Goal: Information Seeking & Learning: Learn about a topic

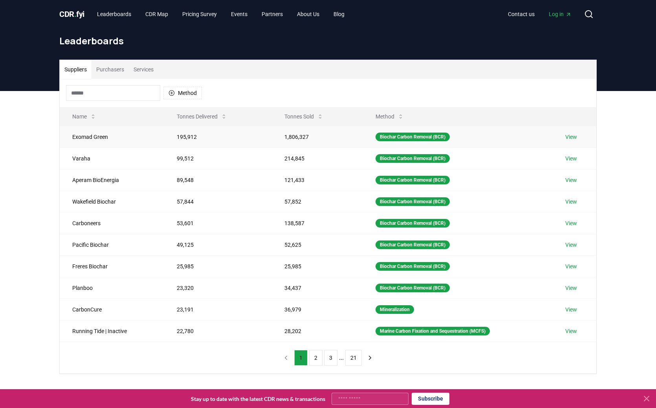
click at [573, 140] on link "View" at bounding box center [571, 137] width 12 height 8
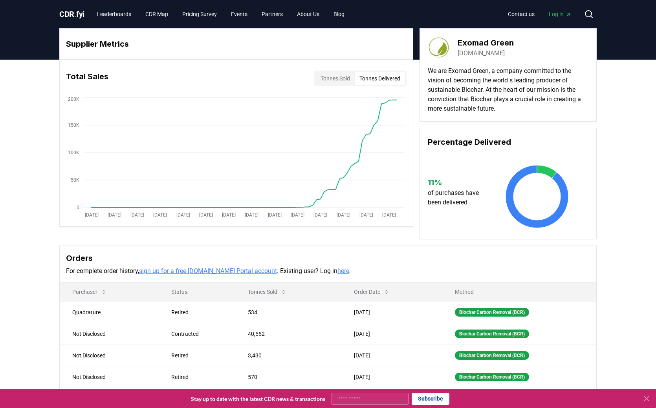
click at [369, 79] on button "Tonnes Delivered" at bounding box center [380, 78] width 50 height 13
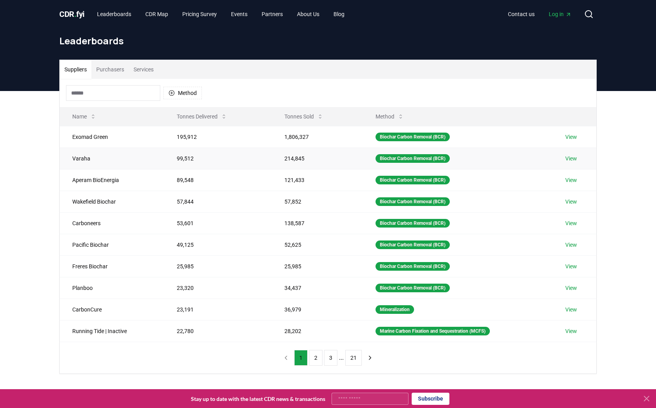
click at [574, 158] on link "View" at bounding box center [571, 159] width 12 height 8
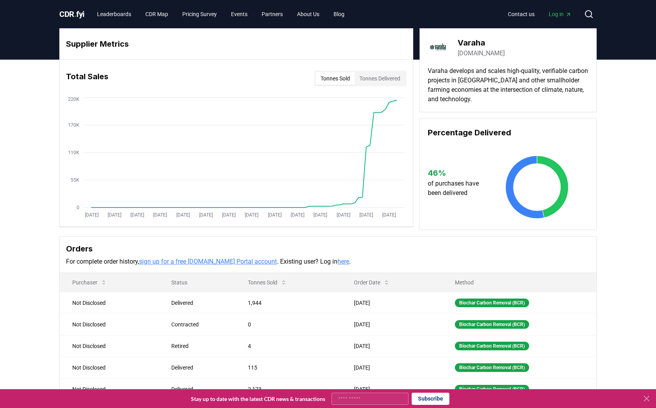
click at [373, 79] on button "Tonnes Delivered" at bounding box center [380, 78] width 50 height 13
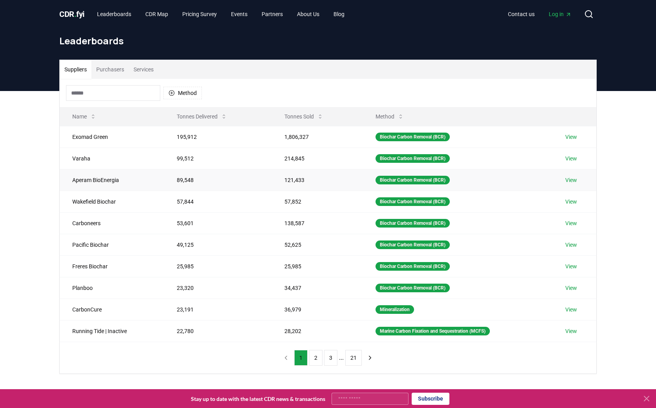
click at [575, 180] on link "View" at bounding box center [571, 180] width 12 height 8
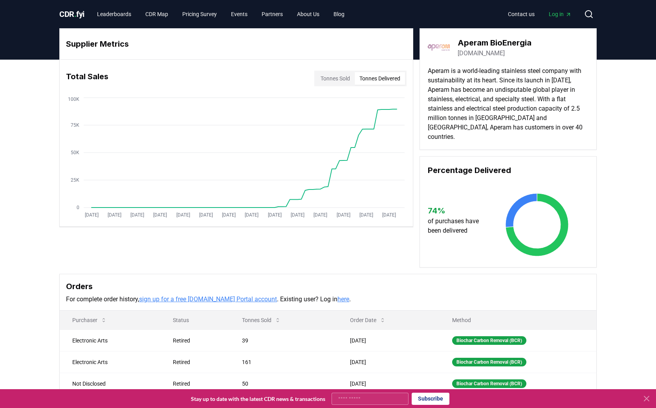
click at [378, 82] on button "Tonnes Delivered" at bounding box center [380, 78] width 50 height 13
click at [342, 82] on button "Tonnes Sold" at bounding box center [335, 78] width 39 height 13
click at [373, 79] on button "Tonnes Delivered" at bounding box center [380, 78] width 50 height 13
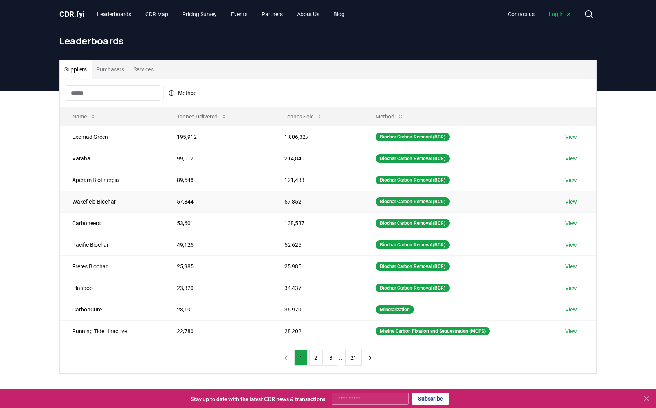
click at [573, 203] on link "View" at bounding box center [571, 202] width 12 height 8
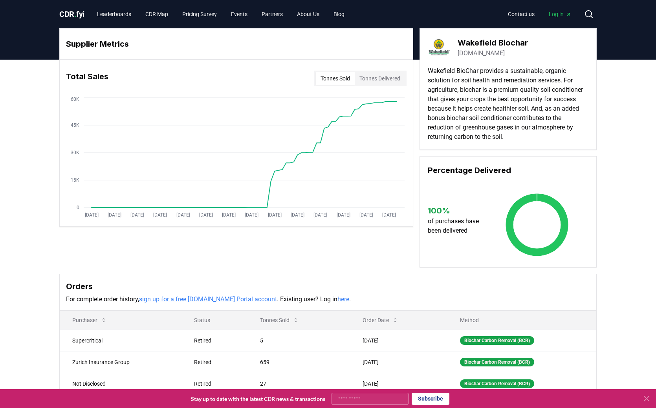
click at [376, 77] on button "Tonnes Delivered" at bounding box center [380, 78] width 50 height 13
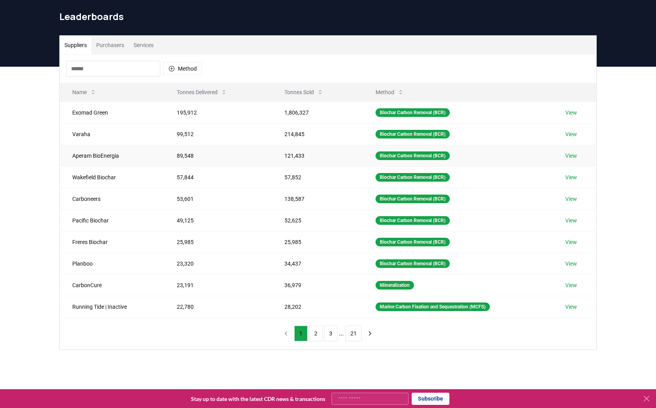
scroll to position [40, 0]
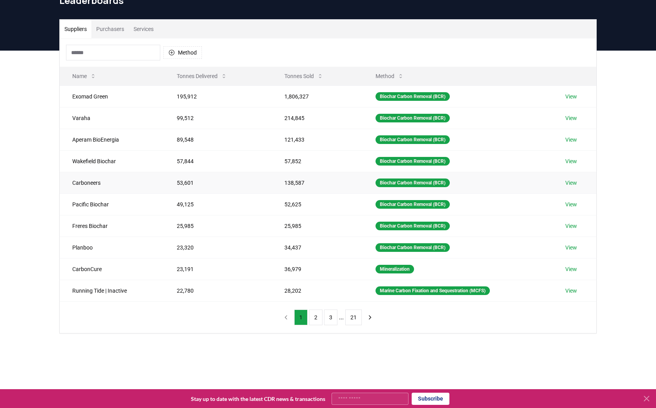
click at [573, 183] on link "View" at bounding box center [571, 183] width 12 height 8
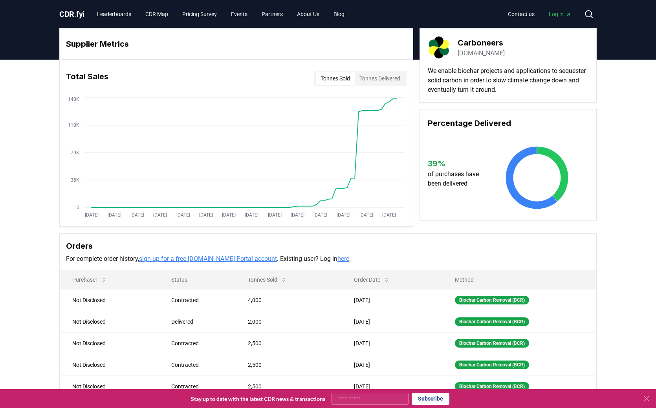
click at [373, 81] on button "Tonnes Delivered" at bounding box center [380, 78] width 50 height 13
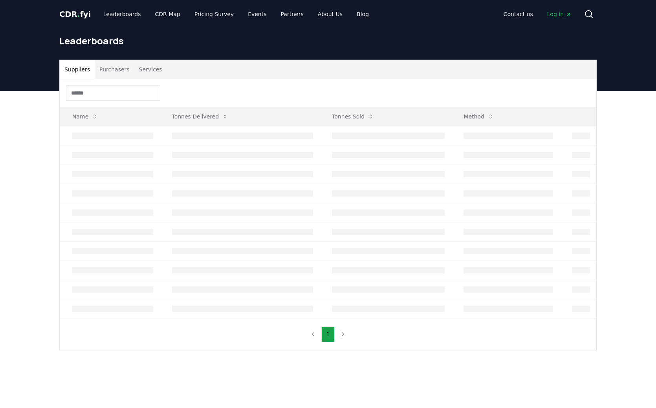
scroll to position [40, 0]
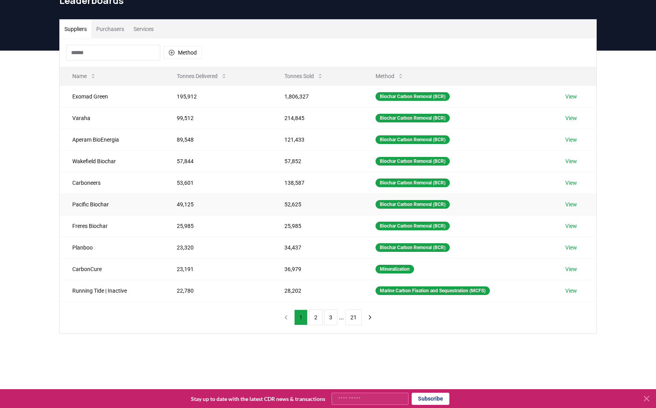
click at [574, 204] on link "View" at bounding box center [571, 205] width 12 height 8
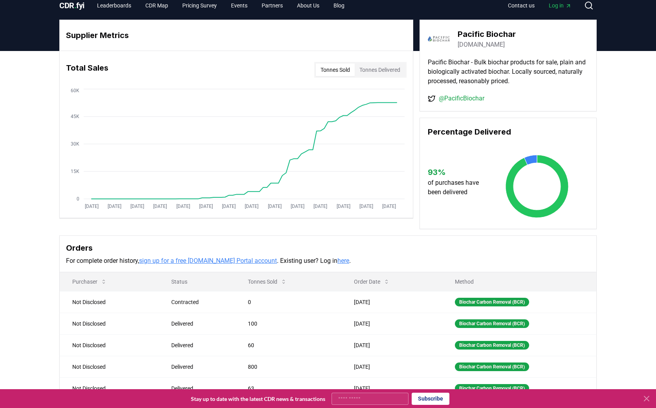
scroll to position [9, 0]
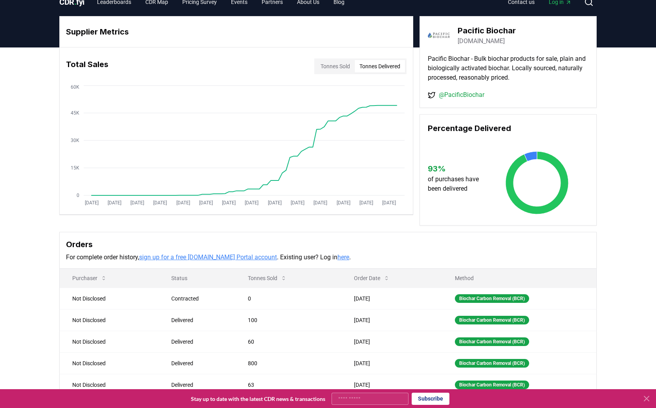
click at [376, 71] on button "Tonnes Delivered" at bounding box center [380, 66] width 50 height 13
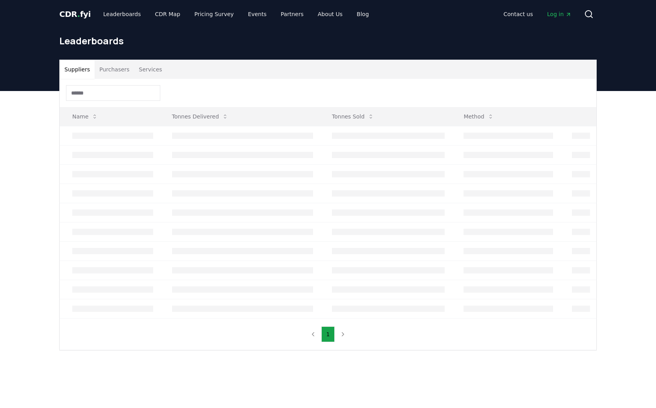
scroll to position [40, 0]
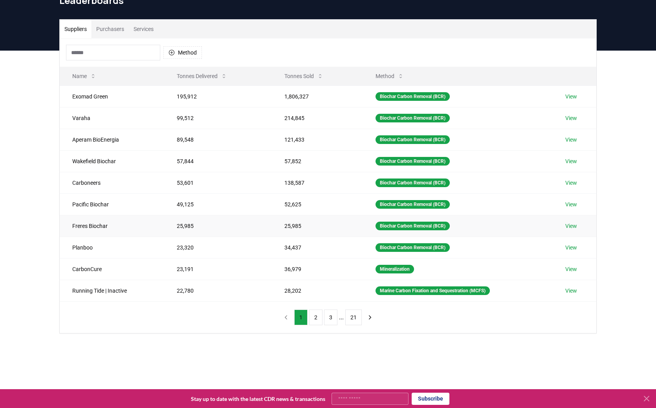
click at [576, 225] on link "View" at bounding box center [571, 226] width 12 height 8
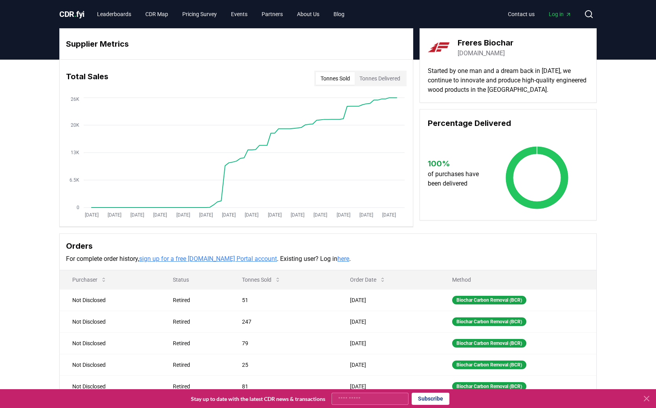
click at [390, 78] on button "Tonnes Delivered" at bounding box center [380, 78] width 50 height 13
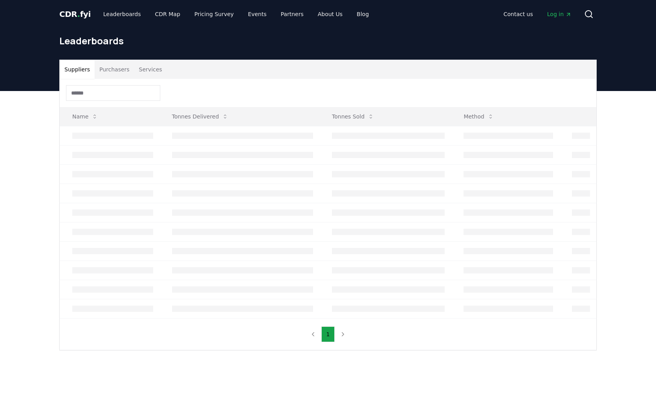
scroll to position [40, 0]
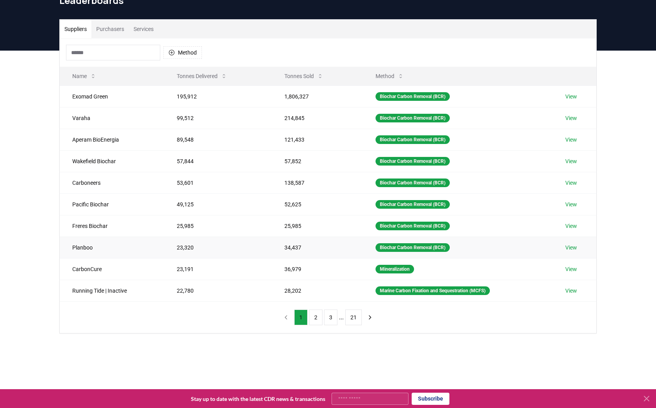
click at [569, 247] on link "View" at bounding box center [571, 248] width 12 height 8
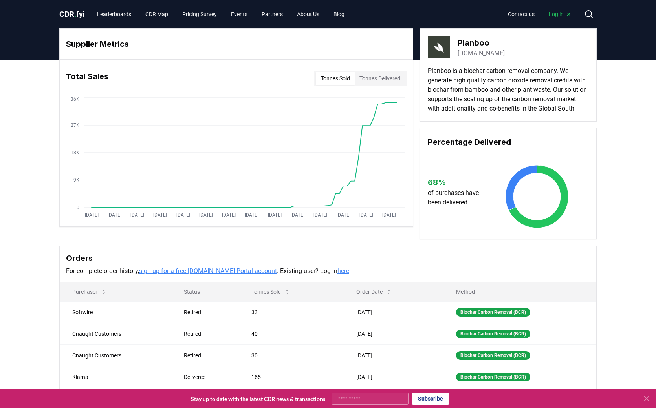
click at [389, 81] on button "Tonnes Delivered" at bounding box center [380, 78] width 50 height 13
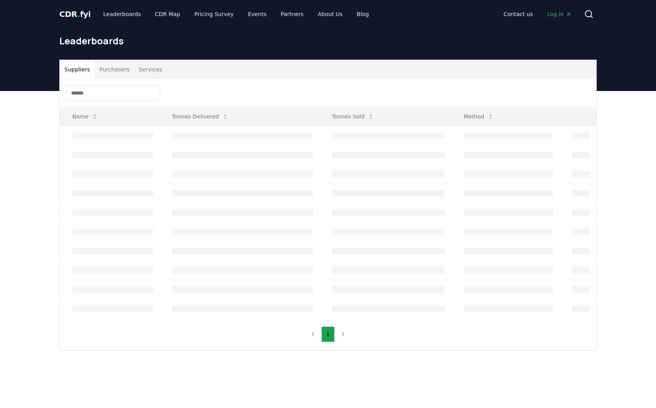
scroll to position [40, 0]
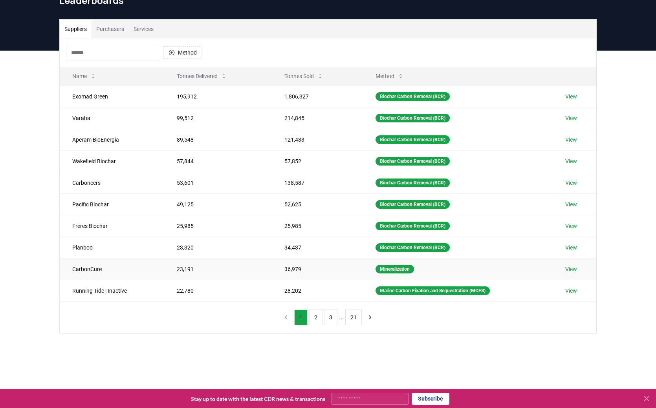
click at [571, 269] on link "View" at bounding box center [571, 269] width 12 height 8
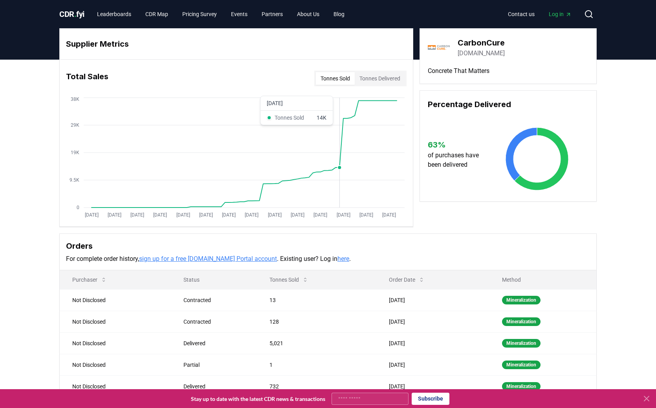
scroll to position [1, 0]
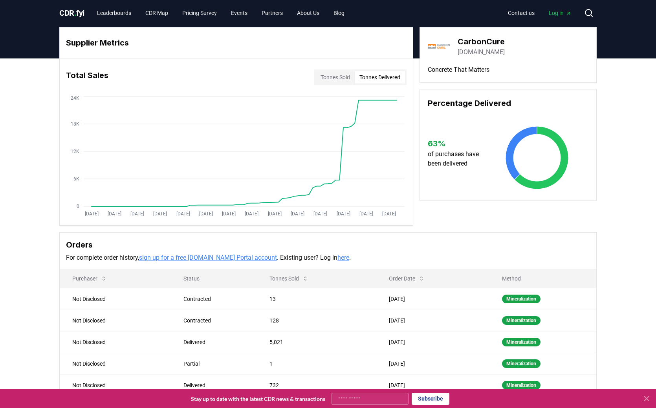
click at [383, 79] on button "Tonnes Delivered" at bounding box center [380, 77] width 50 height 13
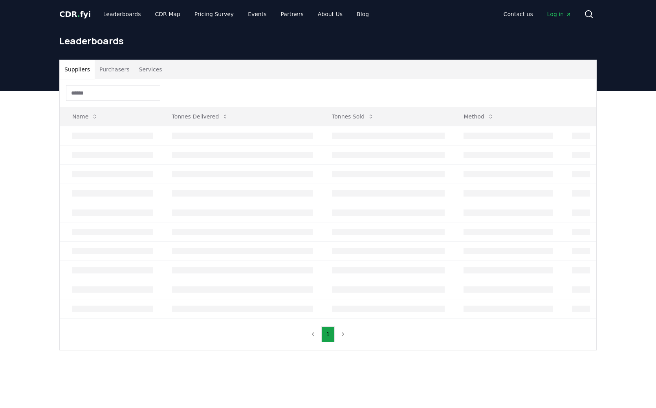
scroll to position [40, 0]
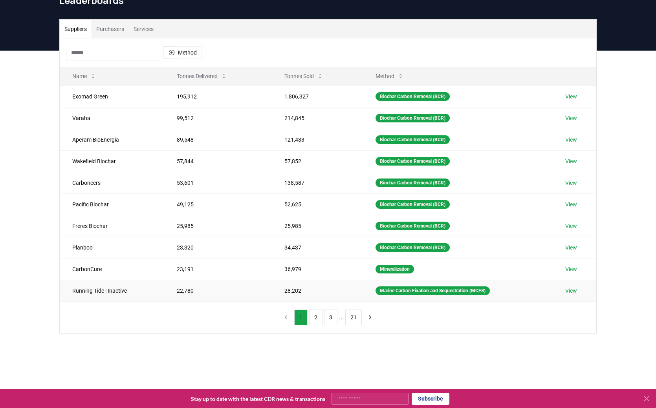
click at [572, 290] on link "View" at bounding box center [571, 291] width 12 height 8
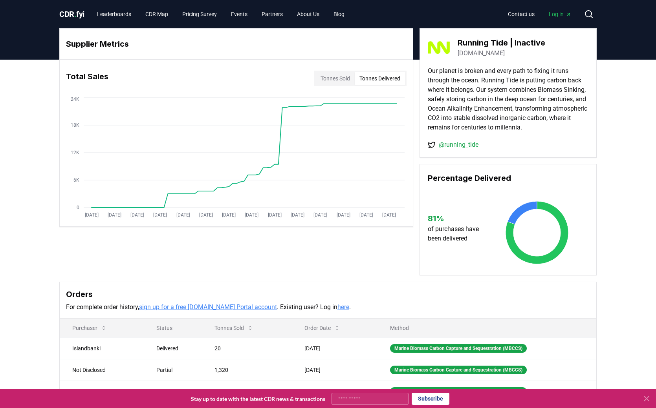
click at [385, 77] on button "Tonnes Delivered" at bounding box center [380, 78] width 50 height 13
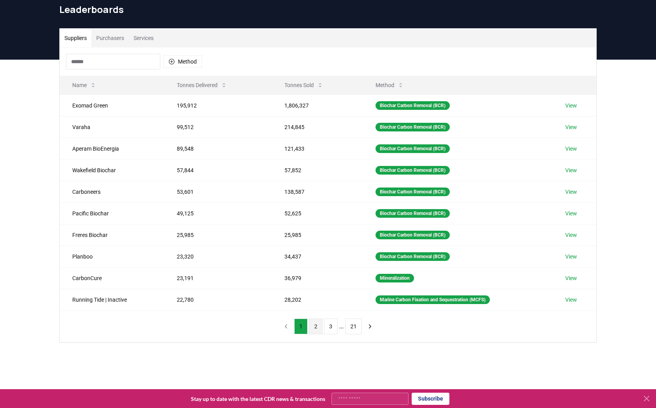
scroll to position [32, 0]
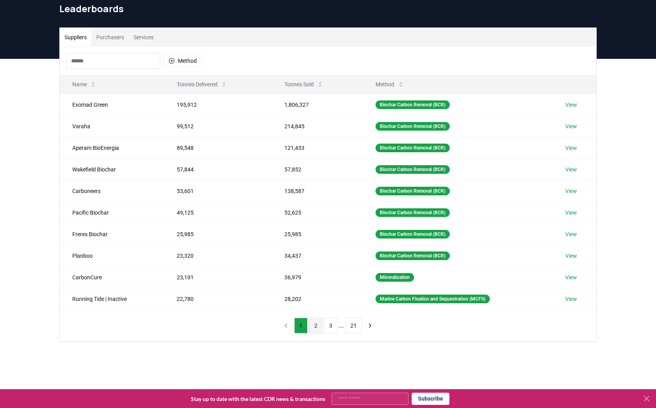
click at [317, 325] on button "2" at bounding box center [315, 326] width 13 height 16
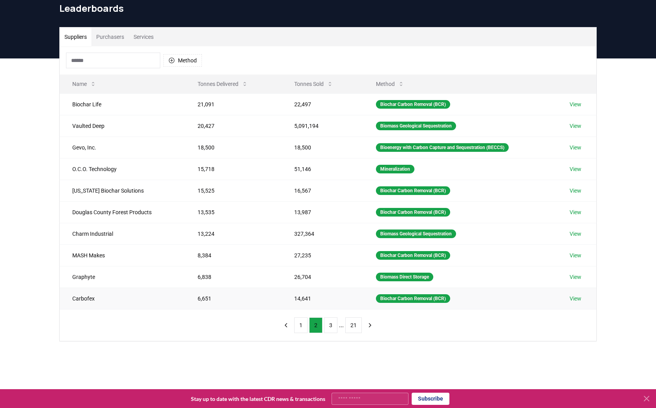
scroll to position [27, 0]
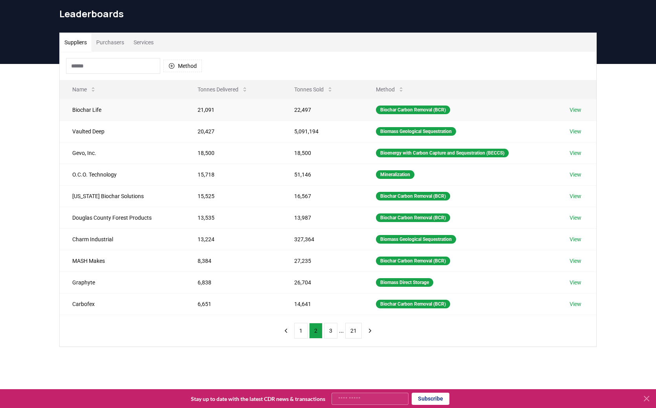
click at [580, 109] on link "View" at bounding box center [575, 110] width 12 height 8
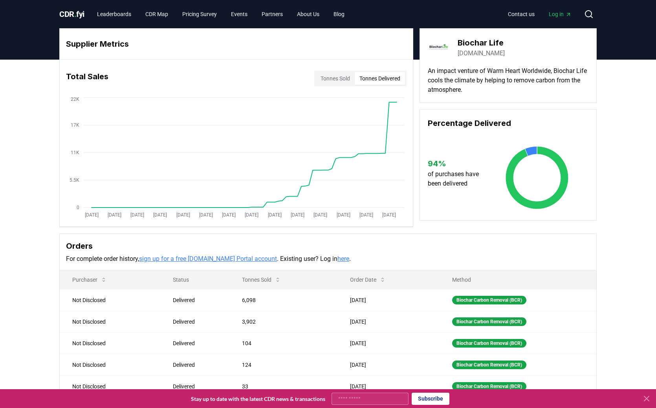
click at [383, 73] on button "Tonnes Delivered" at bounding box center [380, 78] width 50 height 13
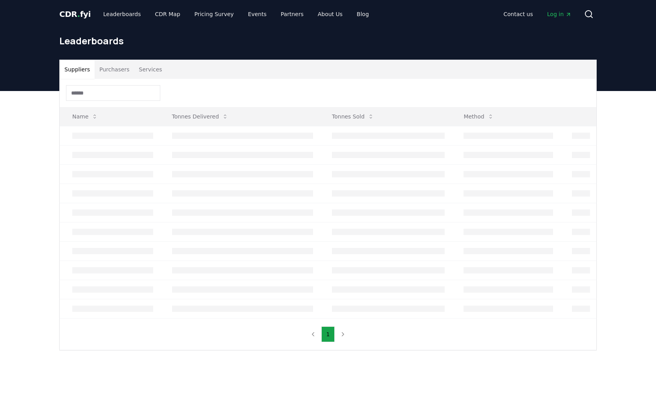
scroll to position [27, 0]
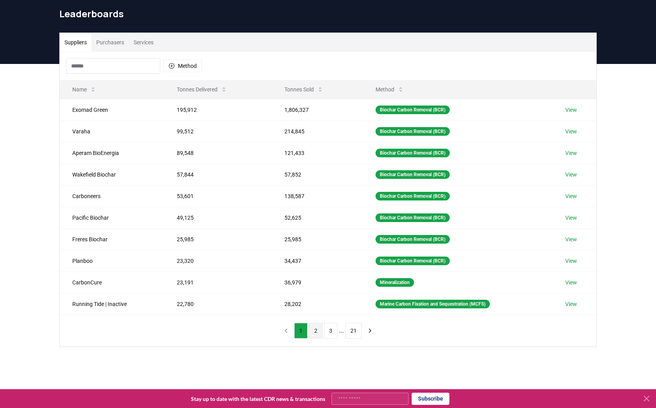
click at [317, 326] on button "2" at bounding box center [315, 331] width 13 height 16
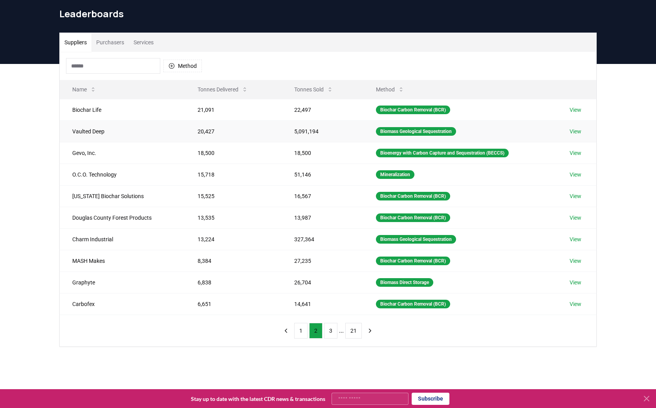
click at [576, 130] on link "View" at bounding box center [575, 132] width 12 height 8
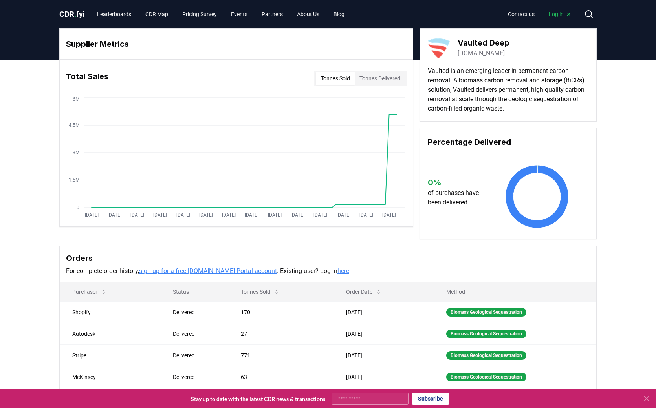
click at [377, 77] on button "Tonnes Delivered" at bounding box center [380, 78] width 50 height 13
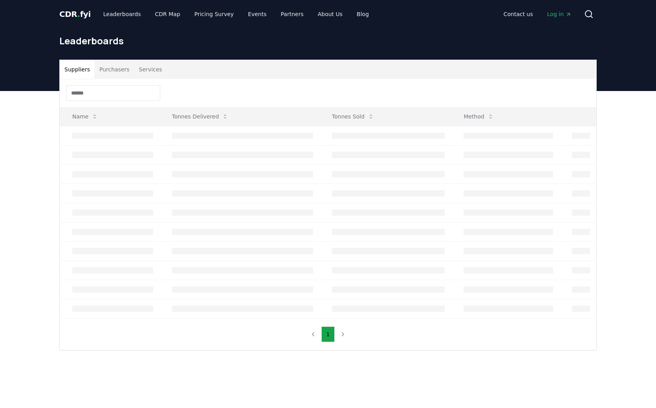
scroll to position [27, 0]
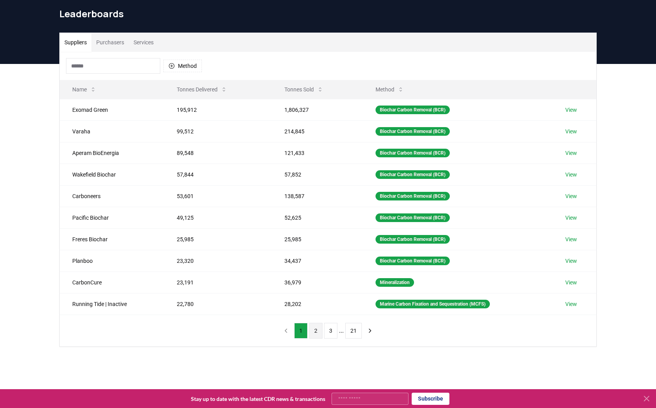
click at [315, 333] on button "2" at bounding box center [315, 331] width 13 height 16
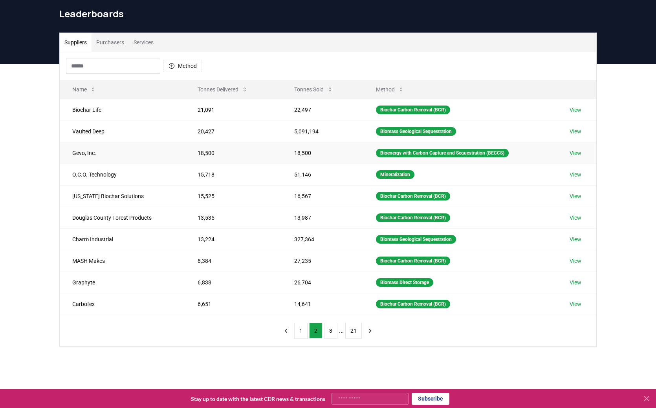
click at [576, 154] on link "View" at bounding box center [575, 153] width 12 height 8
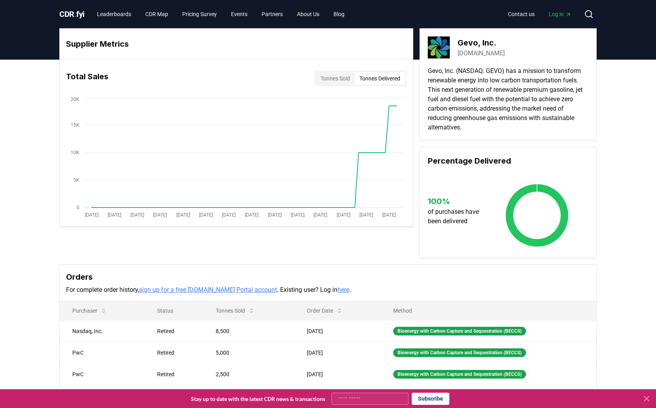
click at [376, 78] on button "Tonnes Delivered" at bounding box center [380, 78] width 50 height 13
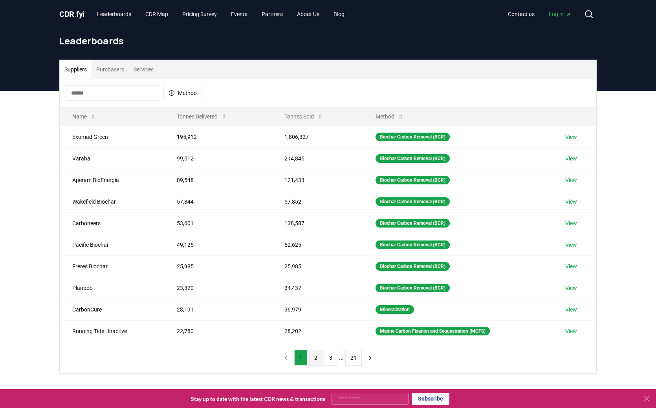
click at [316, 361] on button "2" at bounding box center [315, 358] width 13 height 16
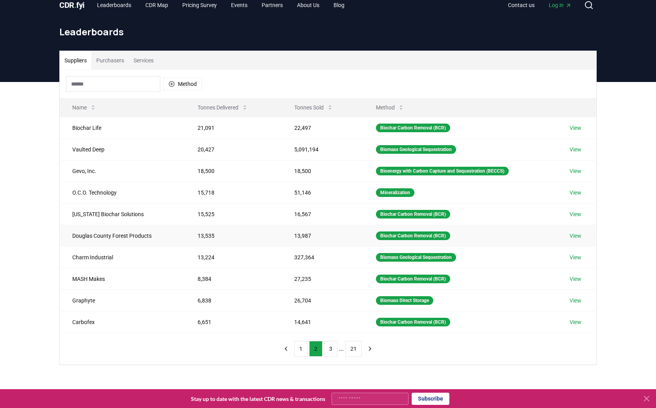
scroll to position [9, 0]
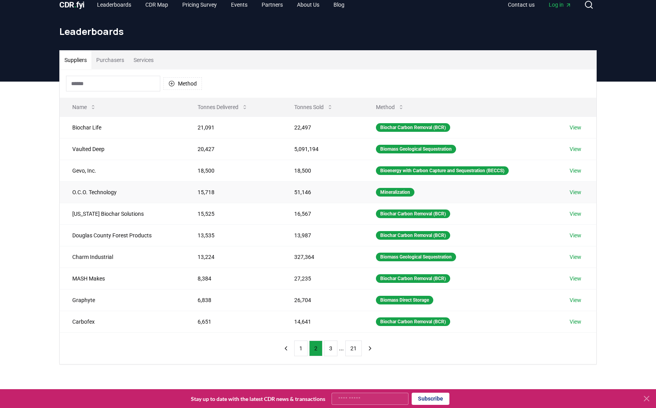
click at [576, 192] on link "View" at bounding box center [575, 193] width 12 height 8
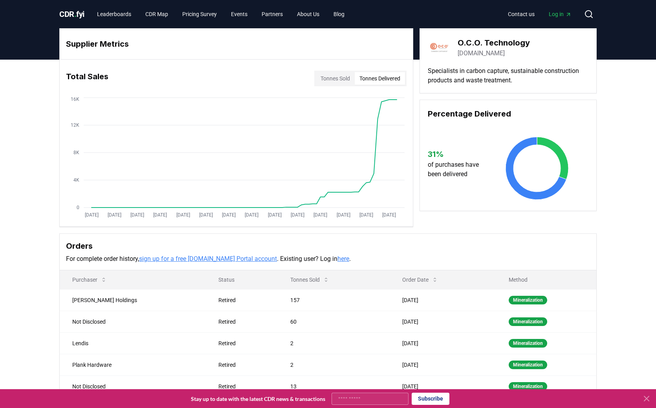
click at [386, 79] on button "Tonnes Delivered" at bounding box center [380, 78] width 50 height 13
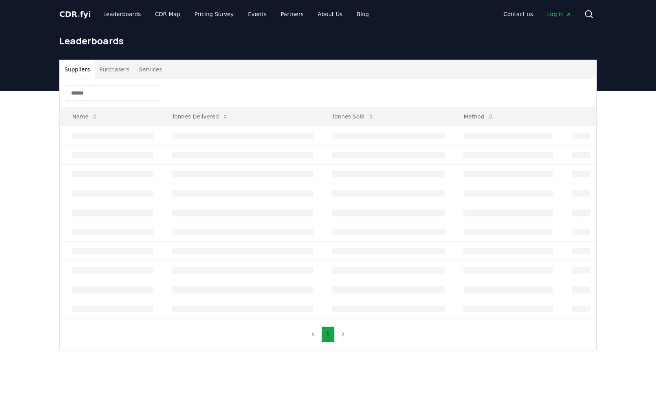
scroll to position [9, 0]
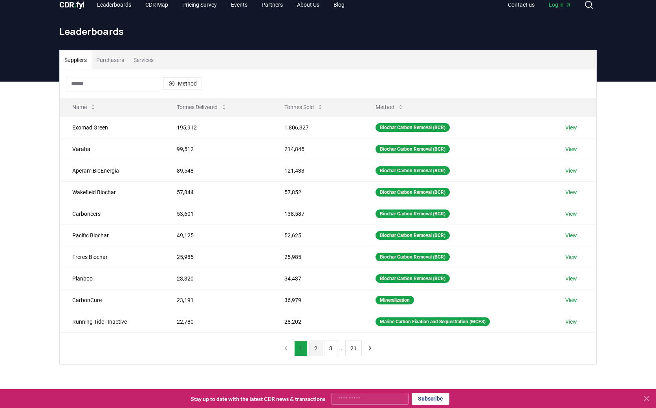
click at [314, 346] on button "2" at bounding box center [315, 349] width 13 height 16
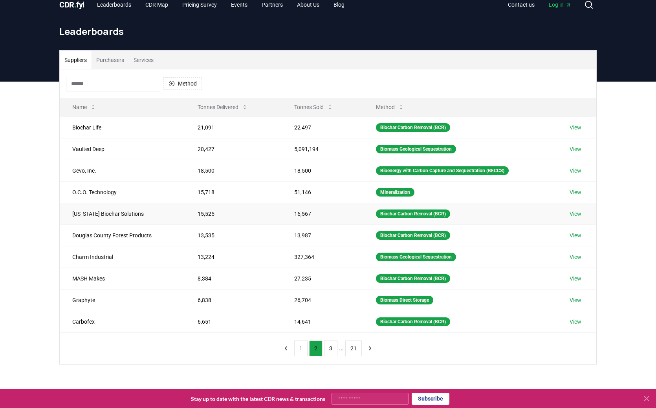
click at [581, 214] on link "View" at bounding box center [575, 214] width 12 height 8
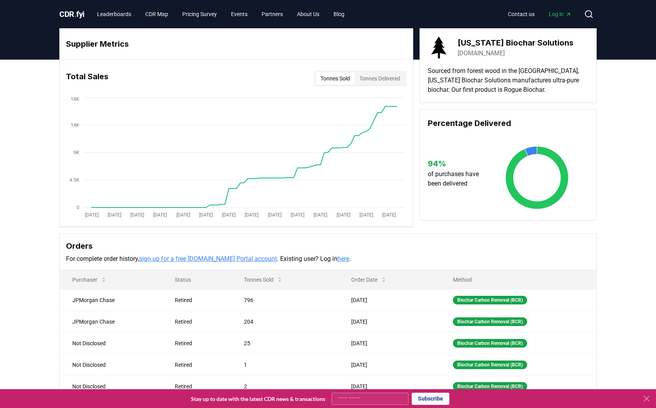
click at [391, 81] on button "Tonnes Delivered" at bounding box center [380, 78] width 50 height 13
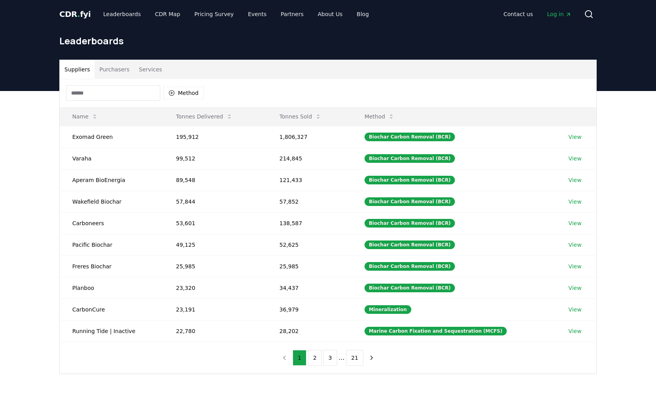
scroll to position [9, 0]
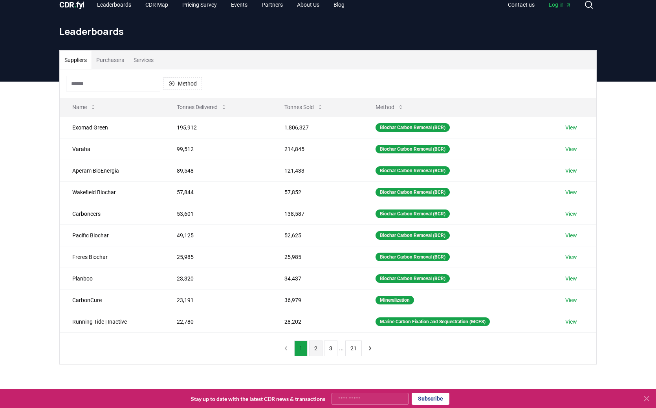
click at [316, 351] on button "2" at bounding box center [315, 349] width 13 height 16
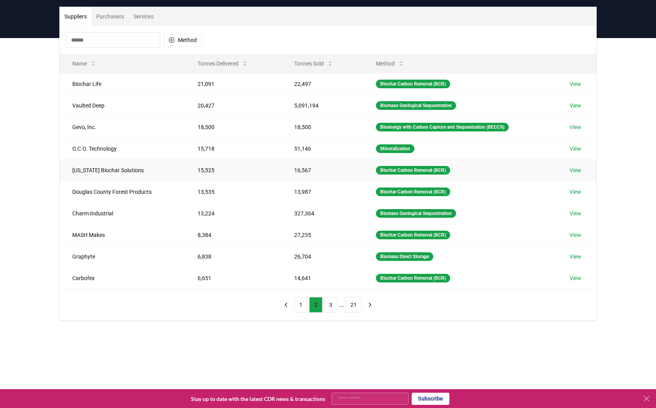
scroll to position [62, 0]
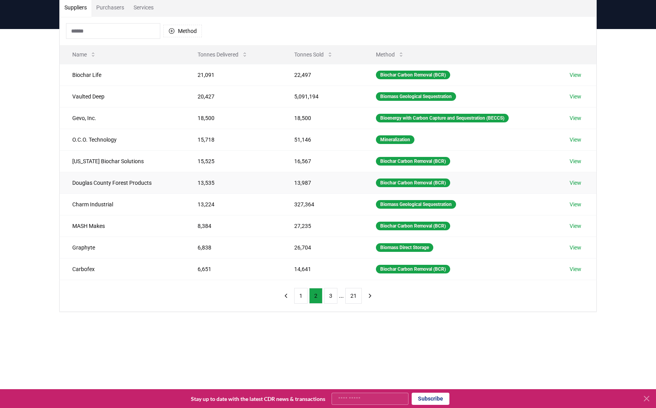
click at [580, 183] on link "View" at bounding box center [575, 183] width 12 height 8
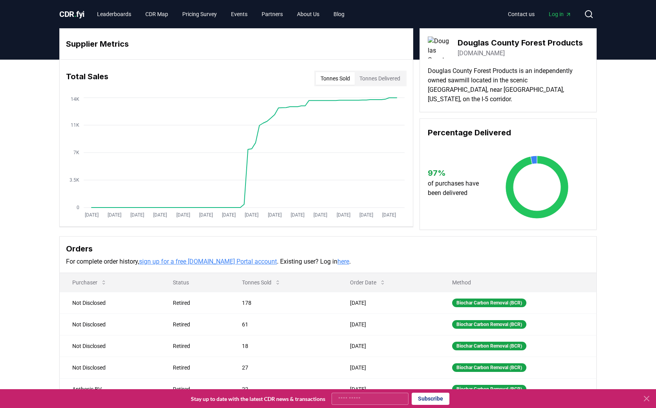
click at [382, 79] on button "Tonnes Delivered" at bounding box center [380, 78] width 50 height 13
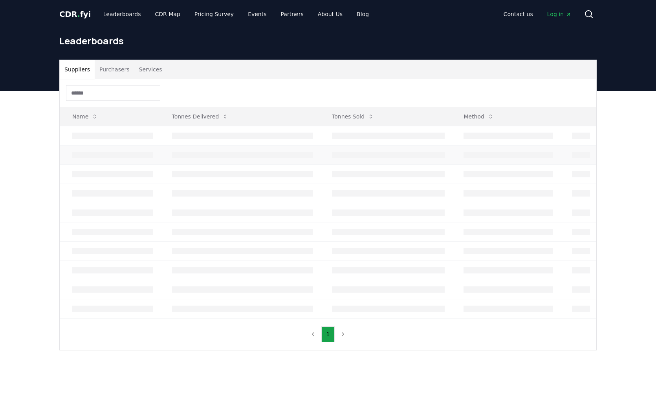
scroll to position [62, 0]
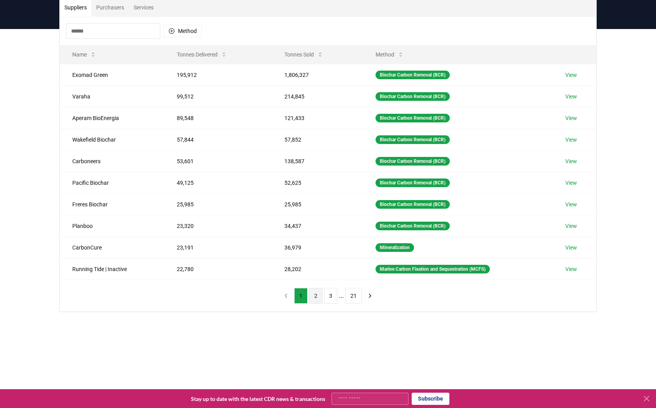
click at [318, 299] on button "2" at bounding box center [315, 296] width 13 height 16
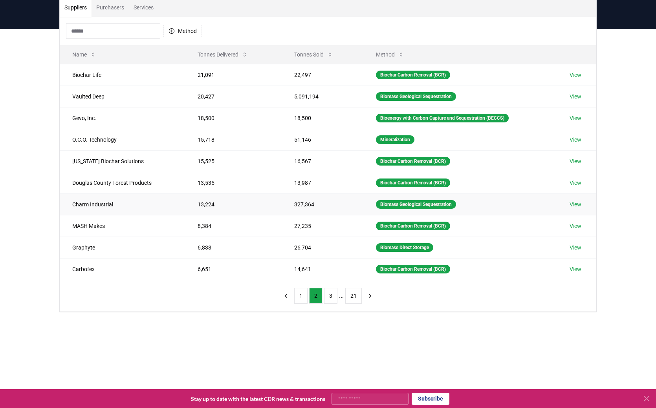
click at [580, 203] on link "View" at bounding box center [575, 205] width 12 height 8
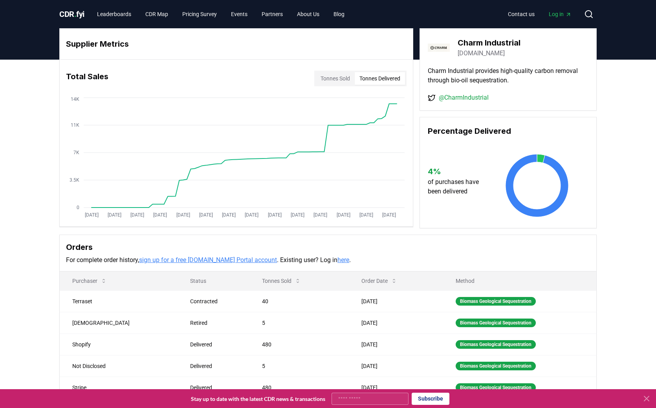
click at [384, 77] on button "Tonnes Delivered" at bounding box center [380, 78] width 50 height 13
click at [334, 77] on button "Tonnes Sold" at bounding box center [335, 78] width 39 height 13
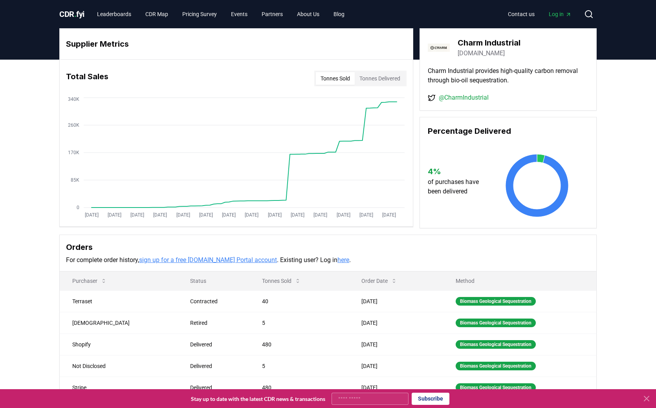
click at [382, 79] on button "Tonnes Delivered" at bounding box center [380, 78] width 50 height 13
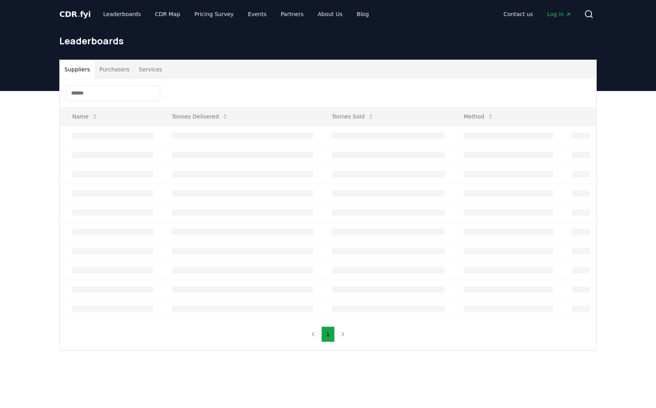
scroll to position [62, 0]
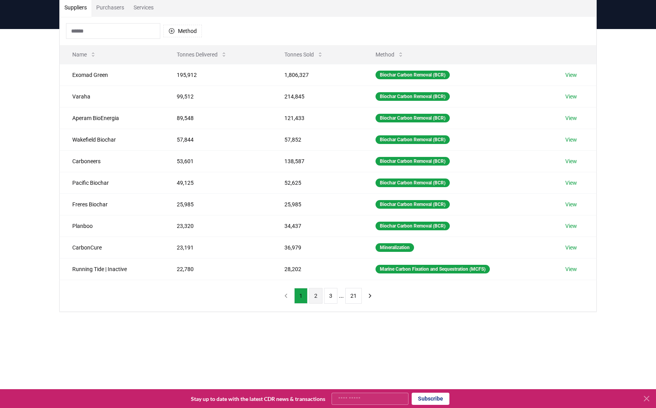
click at [315, 294] on button "2" at bounding box center [315, 296] width 13 height 16
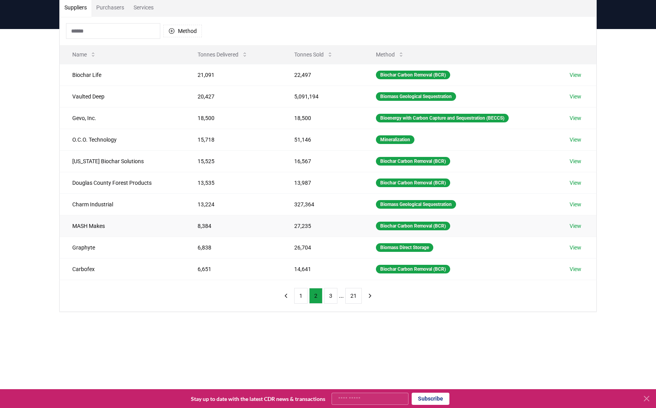
click at [577, 223] on link "View" at bounding box center [575, 226] width 12 height 8
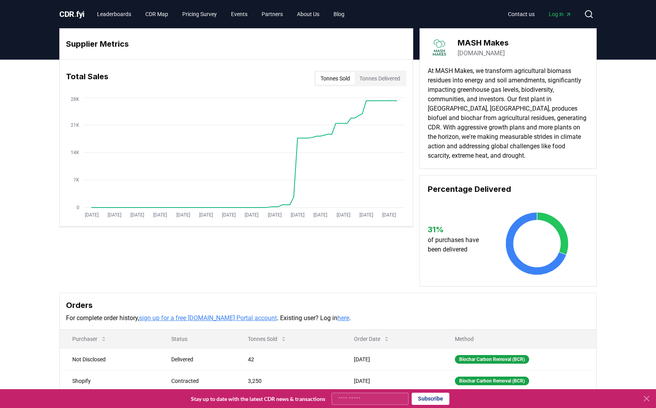
click at [388, 79] on button "Tonnes Delivered" at bounding box center [380, 78] width 50 height 13
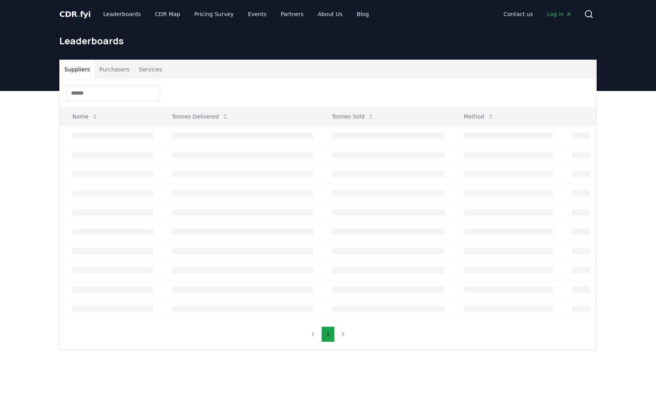
scroll to position [62, 0]
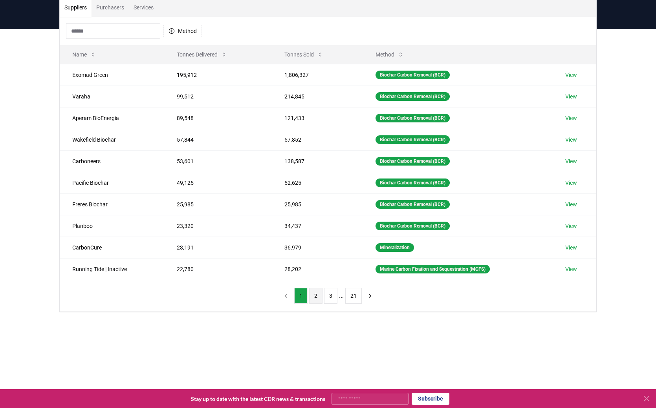
click at [313, 294] on button "2" at bounding box center [315, 296] width 13 height 16
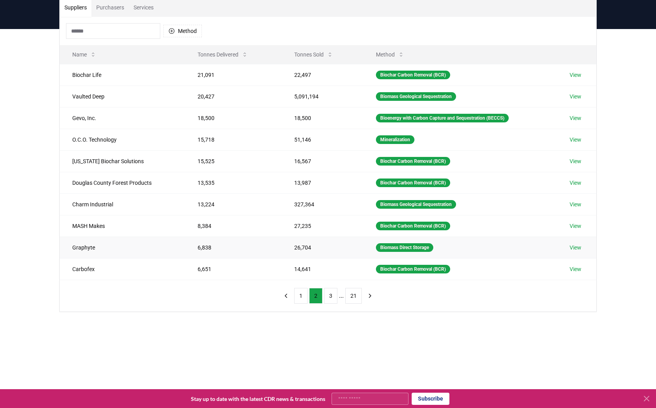
click at [575, 247] on link "View" at bounding box center [575, 248] width 12 height 8
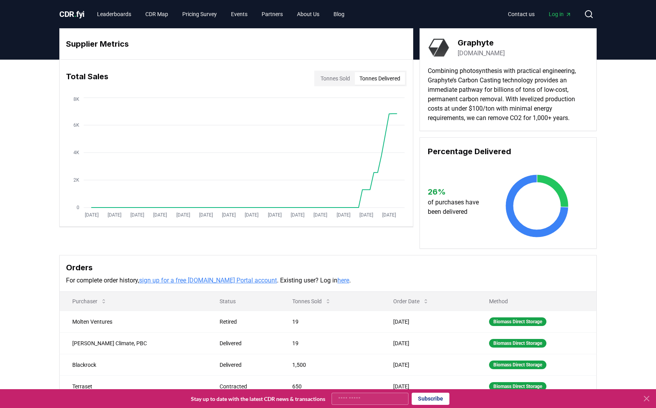
click at [388, 83] on button "Tonnes Delivered" at bounding box center [380, 78] width 50 height 13
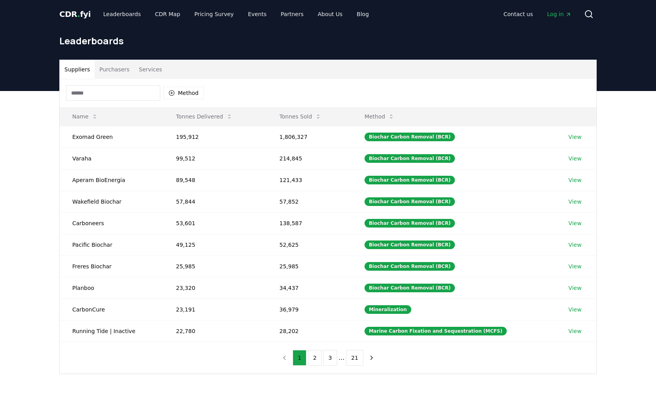
scroll to position [62, 0]
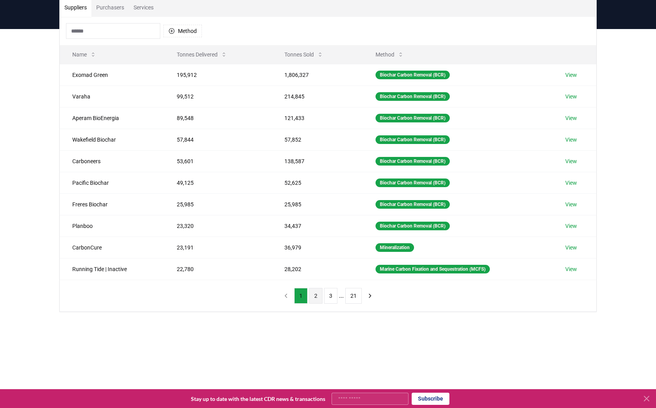
click at [317, 298] on button "2" at bounding box center [315, 296] width 13 height 16
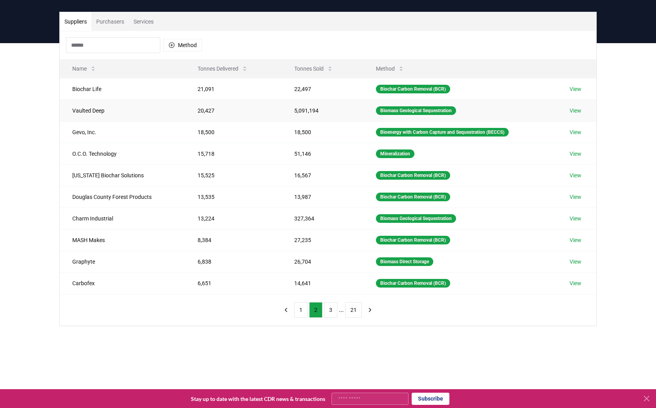
scroll to position [56, 0]
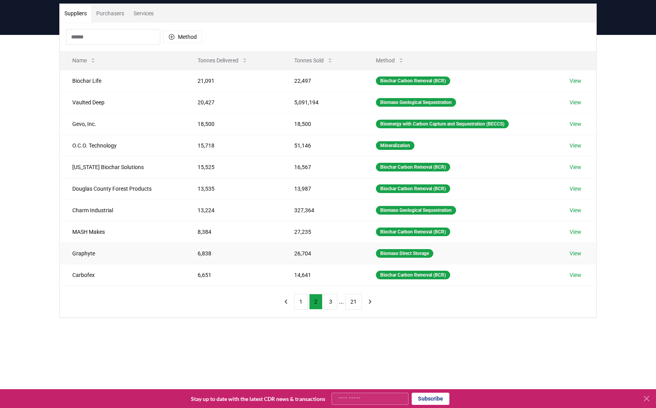
click at [572, 256] on link "View" at bounding box center [575, 254] width 12 height 8
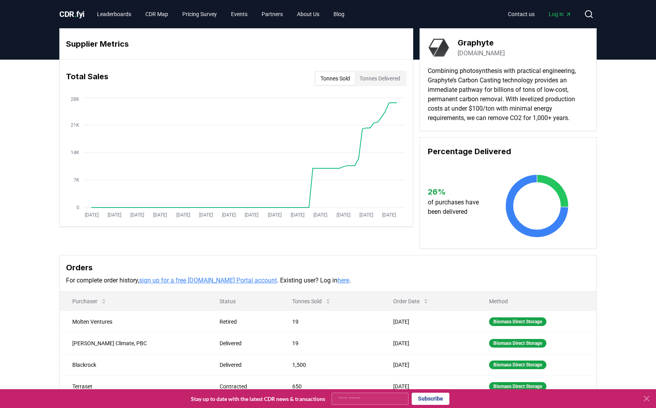
click at [392, 80] on button "Tonnes Delivered" at bounding box center [380, 78] width 50 height 13
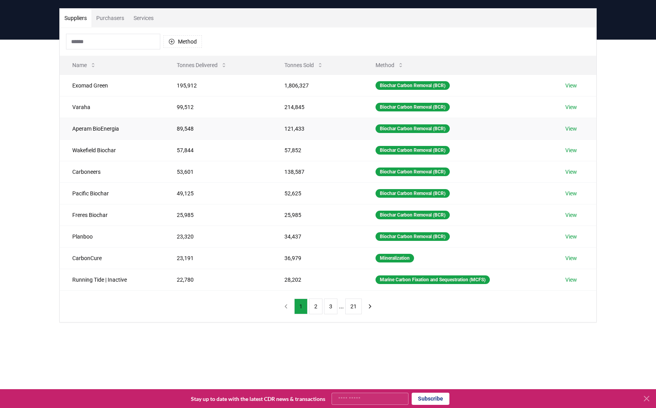
scroll to position [51, 0]
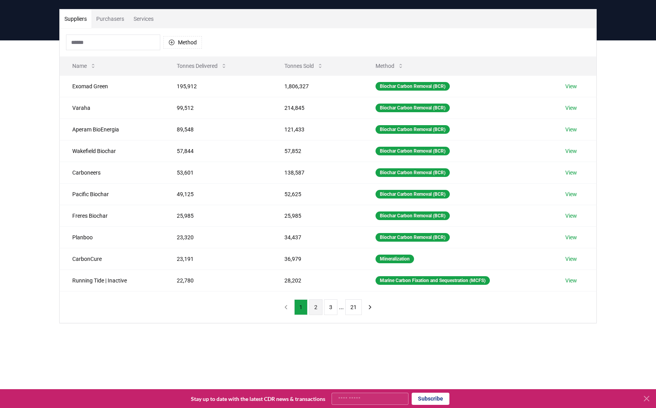
click at [320, 304] on button "2" at bounding box center [315, 308] width 13 height 16
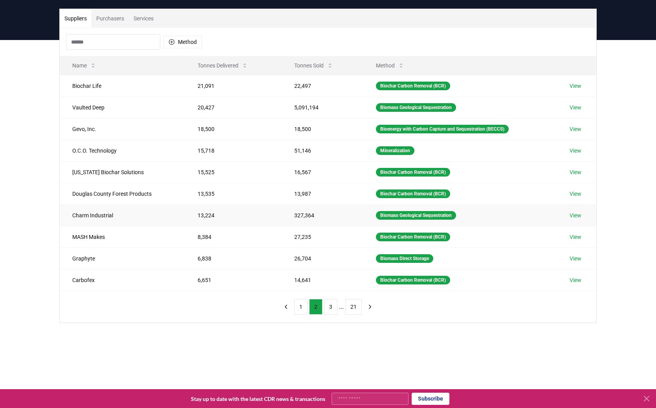
scroll to position [50, 0]
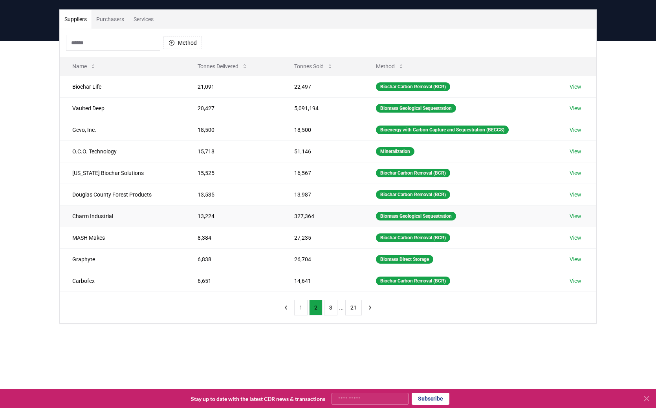
click at [576, 215] on link "View" at bounding box center [575, 216] width 12 height 8
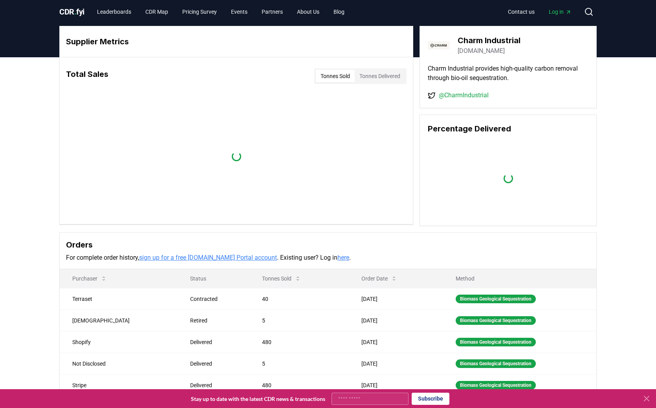
click at [380, 77] on button "Tonnes Delivered" at bounding box center [380, 76] width 50 height 13
